Goal: Transaction & Acquisition: Purchase product/service

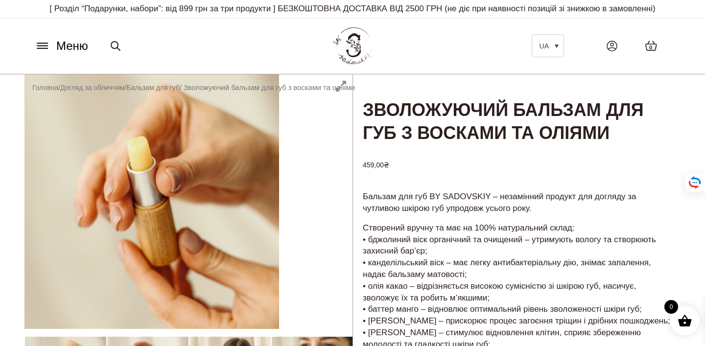
click at [77, 55] on span "Меню" at bounding box center [72, 46] width 32 height 18
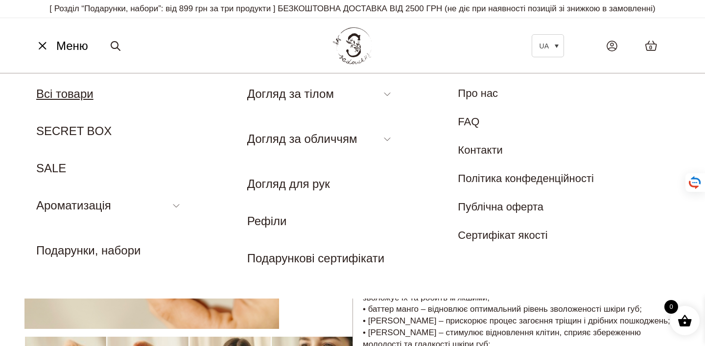
click at [65, 100] on link "Всі товари" at bounding box center [64, 93] width 57 height 13
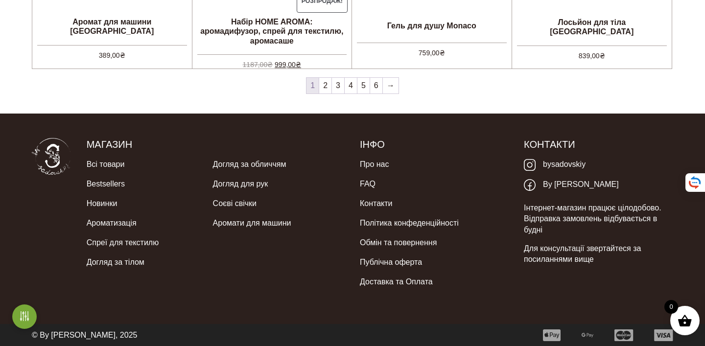
scroll to position [1001, 0]
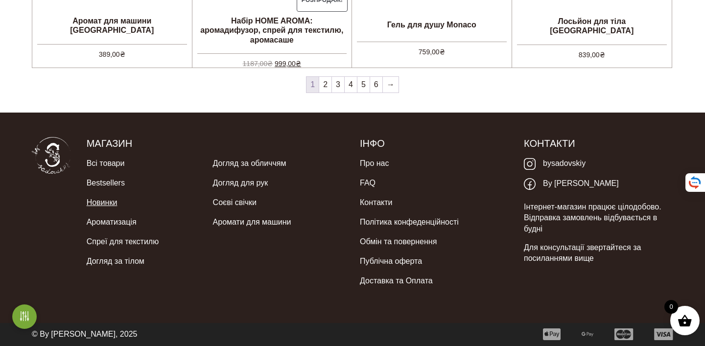
click at [107, 203] on link "Новинки" at bounding box center [102, 203] width 31 height 20
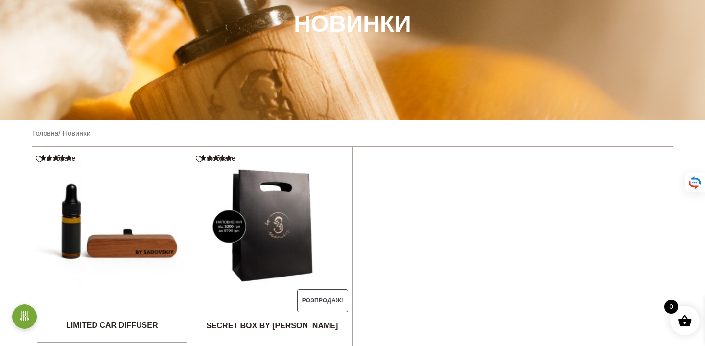
scroll to position [212, 0]
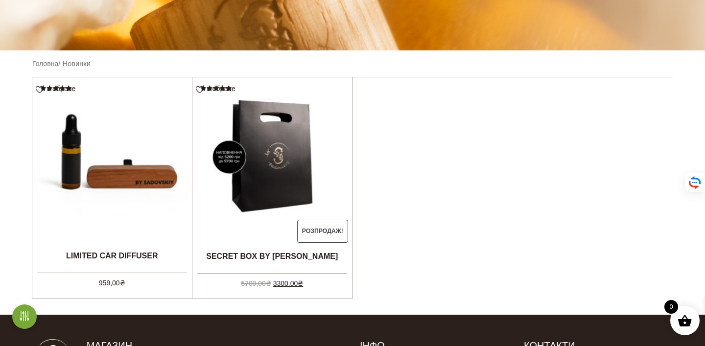
click at [107, 203] on img at bounding box center [112, 157] width 160 height 160
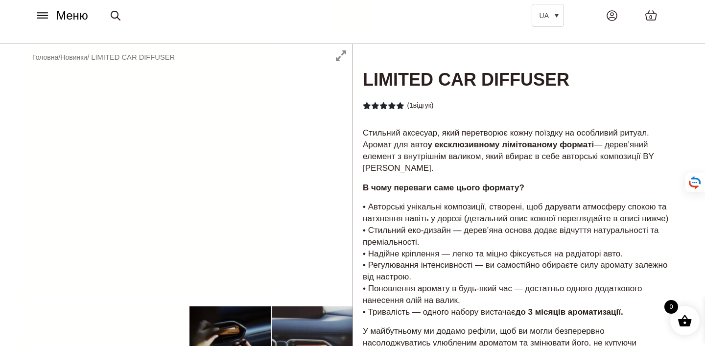
scroll to position [31, 0]
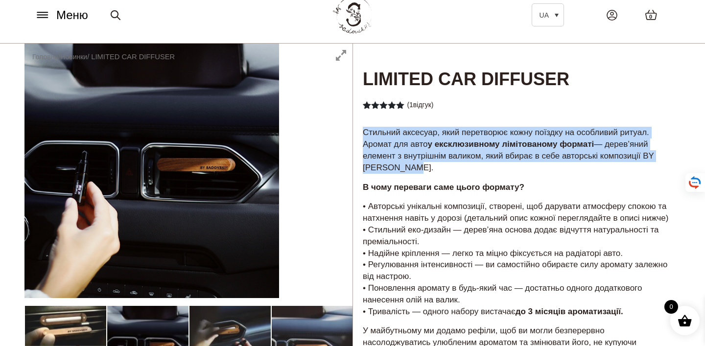
drag, startPoint x: 429, startPoint y: 179, endPoint x: 362, endPoint y: 148, distance: 73.8
click at [362, 148] on div "Стильний аксесуар, який перетворює кожну поїздку на особливий ритуал. Аромат дл…" at bounding box center [517, 257] width 328 height 262
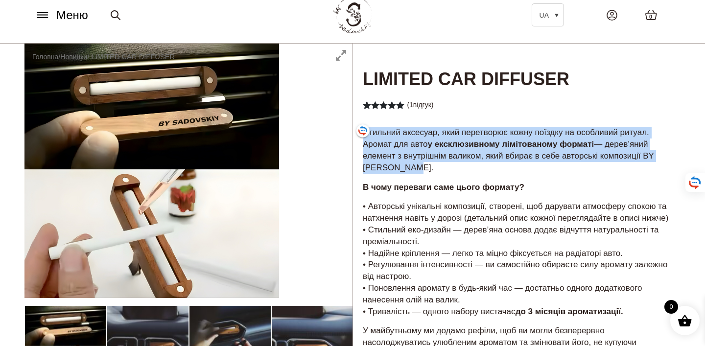
copy p "Стильний аксесуар, який перетворює кожну поїздку на особливий ритуал. Аромат дл…"
